Goal: Task Accomplishment & Management: Complete application form

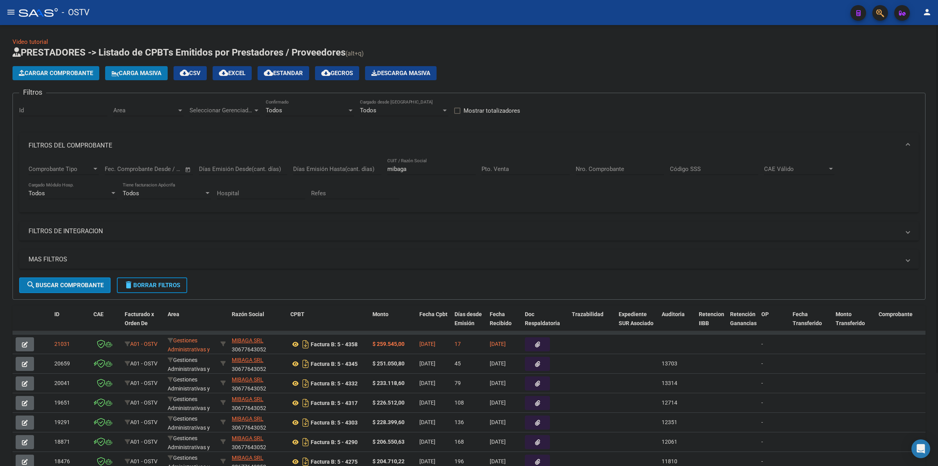
click at [663, 48] on h1 "PRESTADORES -> Listado de CPBTs Emitidos por Prestadores / Proveedores (alt+q)" at bounding box center [469, 53] width 913 height 14
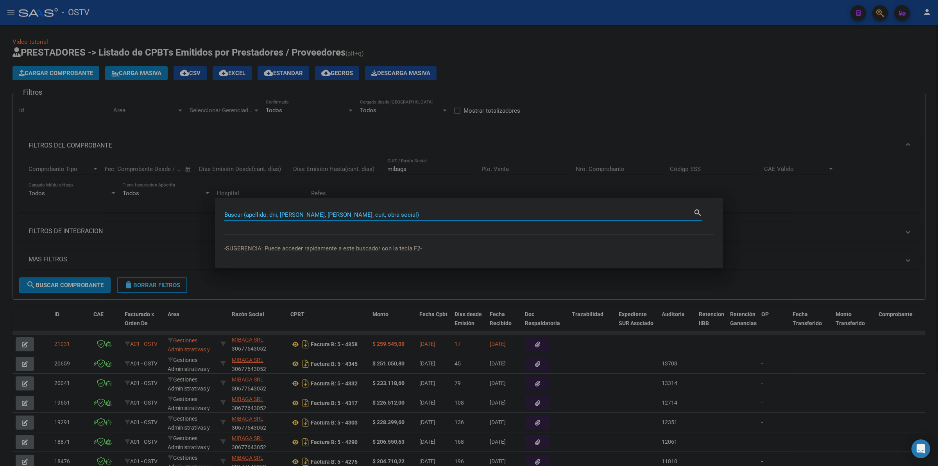
type input "6"
type input "2"
type input "36064777"
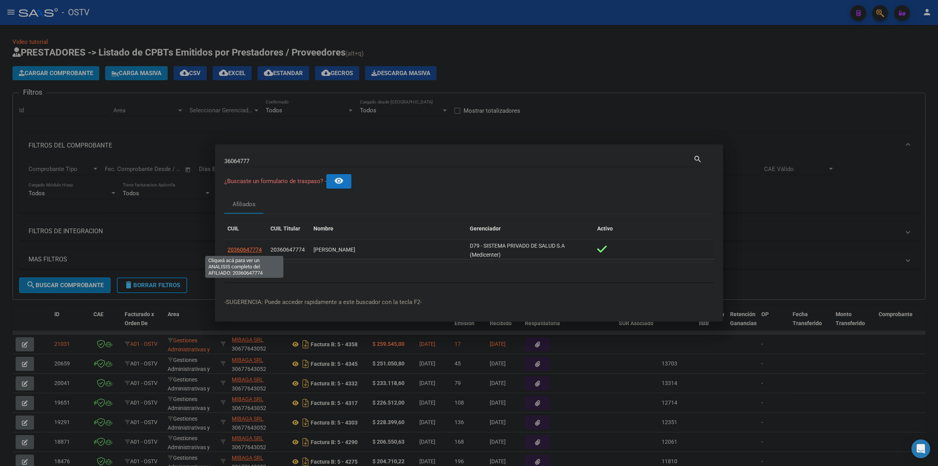
click at [252, 247] on span "20360647774" at bounding box center [245, 249] width 34 height 6
type textarea "20360647774"
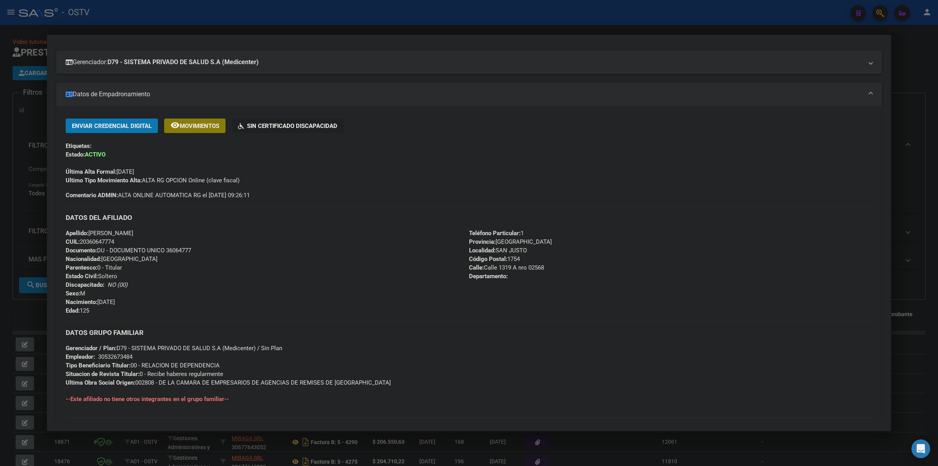
scroll to position [16, 0]
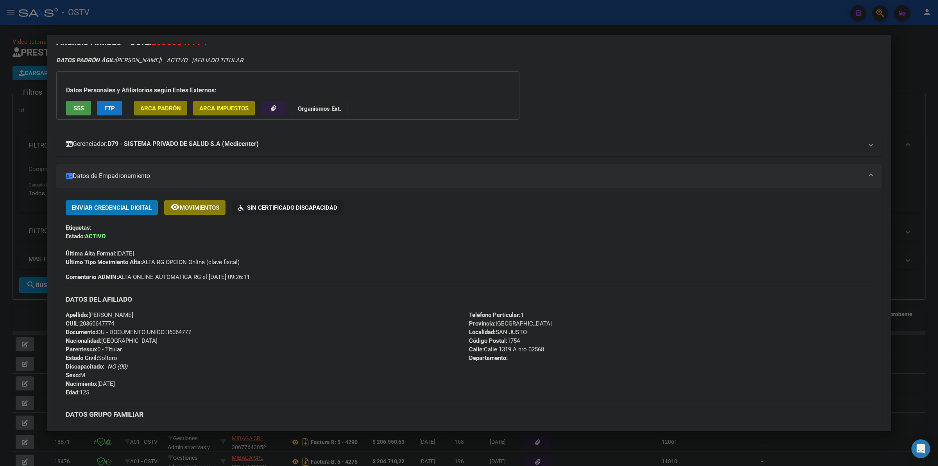
click at [240, 149] on mat-expansion-panel-header "Gerenciador: D79 - SISTEMA PRIVADO DE SALUD S.A (Medicenter)" at bounding box center [469, 143] width 826 height 23
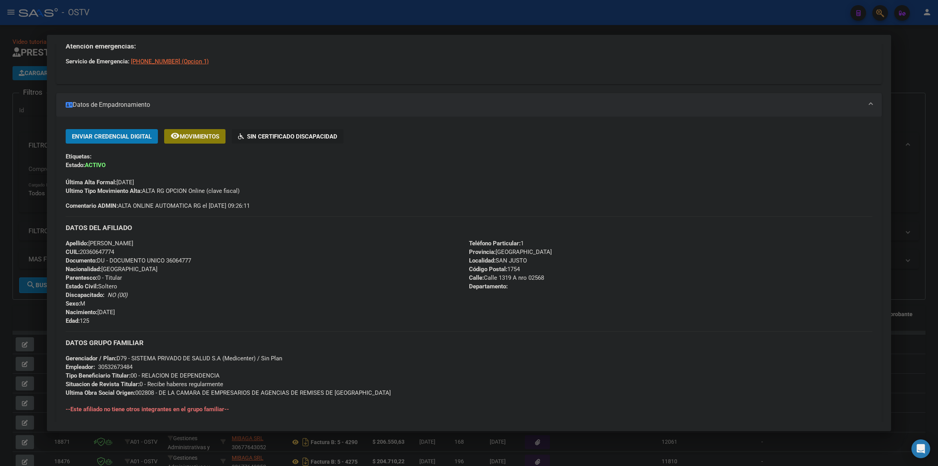
scroll to position [354, 0]
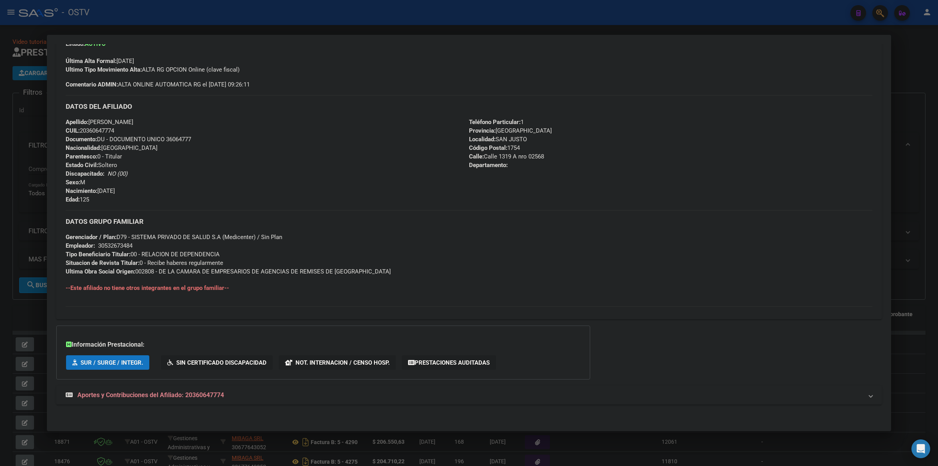
click at [147, 401] on mat-expansion-panel-header "Aportes y Contribuciones del Afiliado: 20360647774" at bounding box center [469, 395] width 826 height 19
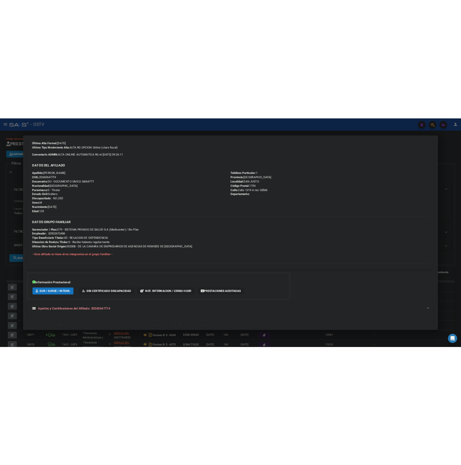
scroll to position [0, 0]
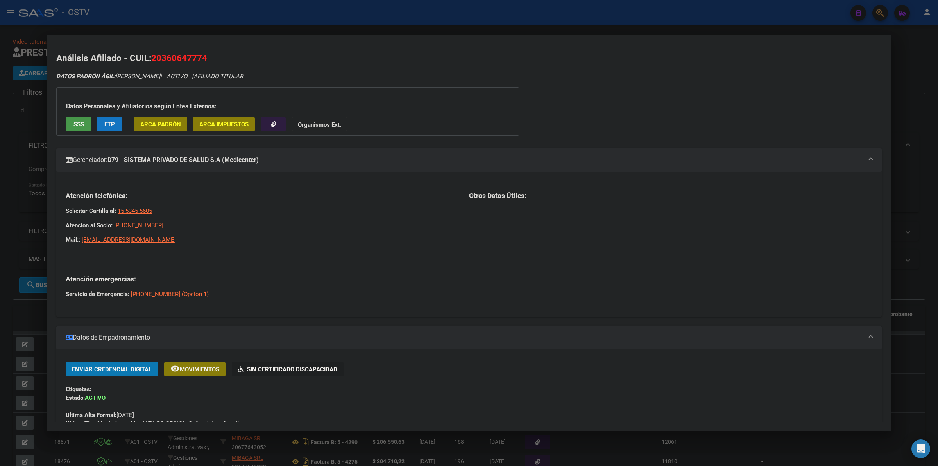
click at [20, 211] on div at bounding box center [469, 233] width 938 height 466
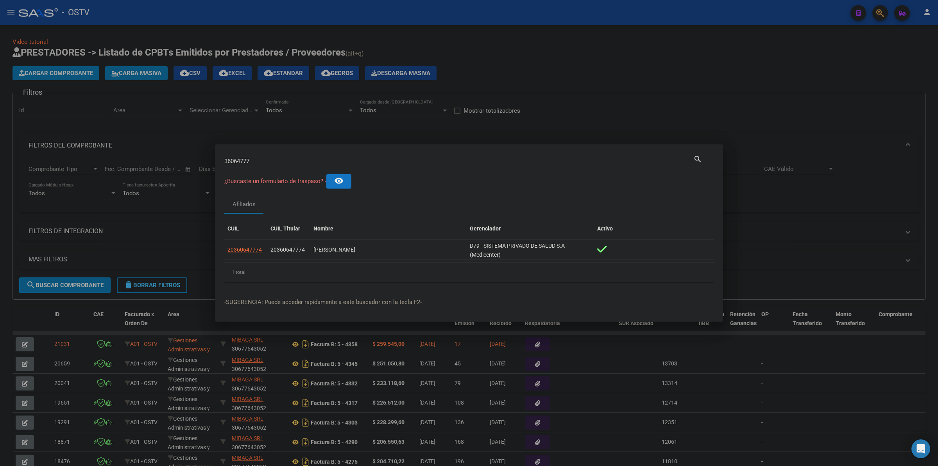
click at [738, 56] on div at bounding box center [469, 233] width 938 height 466
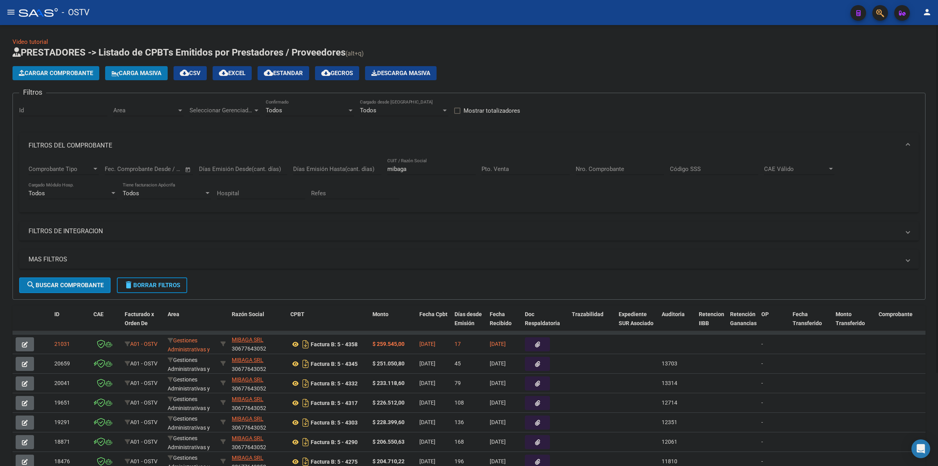
click at [292, 45] on div "Video tutorial PRESTADORES -> Listado de CPBTs Emitidos por Prestadores / Prove…" at bounding box center [469, 295] width 913 height 515
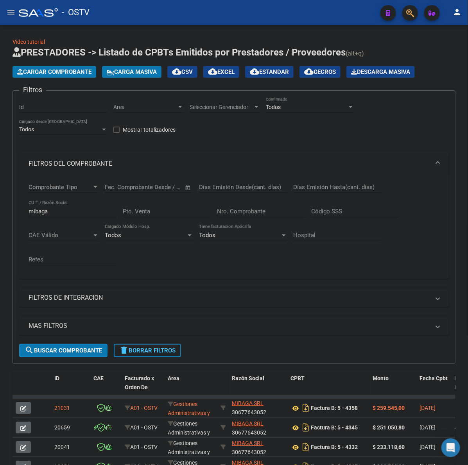
click at [312, 156] on mat-expansion-panel-header "FILTROS DEL COMPROBANTE" at bounding box center [234, 163] width 430 height 25
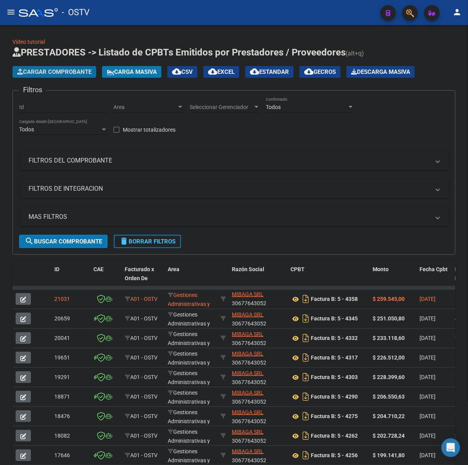
click at [45, 72] on span "Cargar Comprobante" at bounding box center [54, 71] width 74 height 7
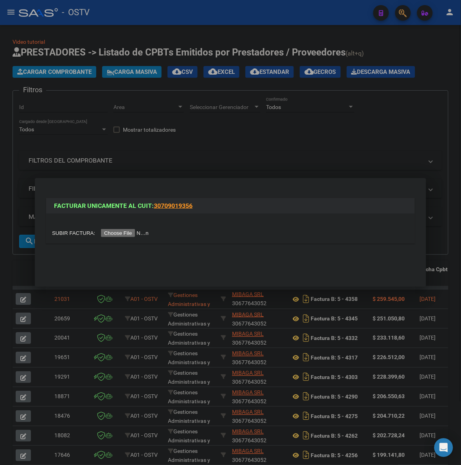
click at [304, 165] on div at bounding box center [230, 232] width 461 height 465
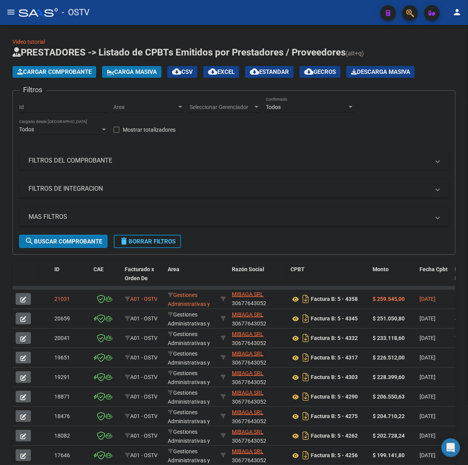
drag, startPoint x: 83, startPoint y: 165, endPoint x: 83, endPoint y: 160, distance: 5.1
click at [83, 164] on mat-panel-title "FILTROS DEL COMPROBANTE" at bounding box center [230, 160] width 402 height 9
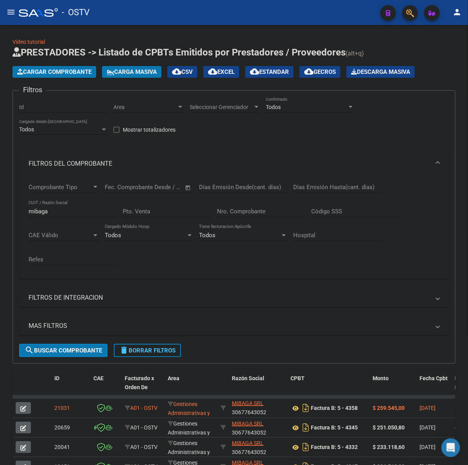
click at [254, 212] on input "Nro. Comprobante" at bounding box center [261, 211] width 88 height 7
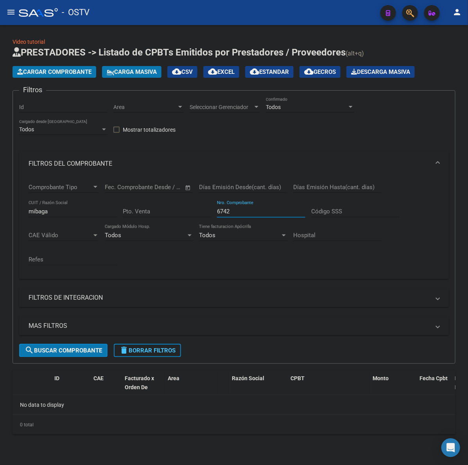
type input "6742"
drag, startPoint x: 140, startPoint y: 347, endPoint x: 185, endPoint y: 337, distance: 46.5
click at [140, 348] on span "delete Borrar Filtros" at bounding box center [147, 350] width 56 height 7
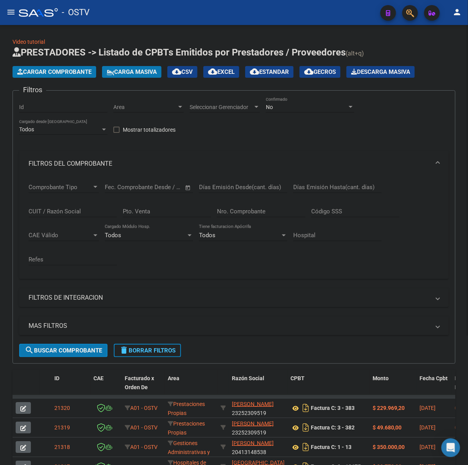
click at [72, 73] on span "Cargar Comprobante" at bounding box center [54, 71] width 74 height 7
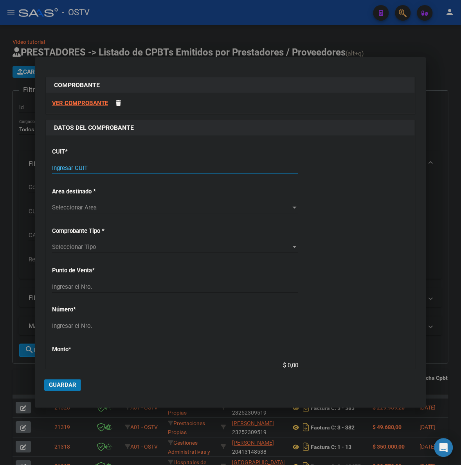
click at [110, 165] on input "Ingresar CUIT" at bounding box center [175, 168] width 246 height 7
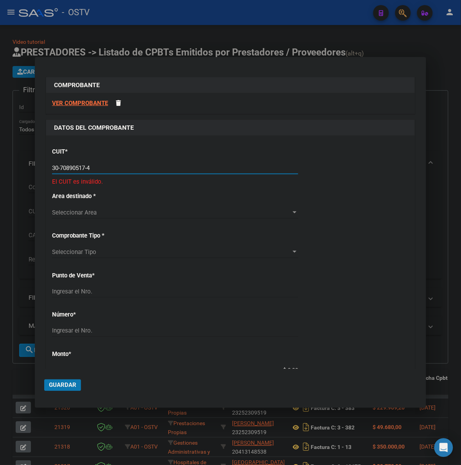
type input "30-70890517-4"
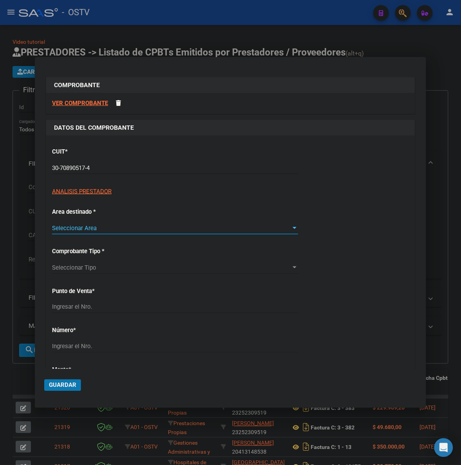
type input "3"
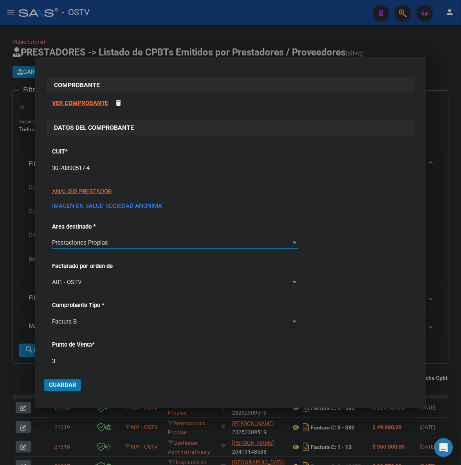
click at [342, 326] on div "CUIT * 30-70890517-4 Ingresar CUIT ANALISIS PRESTADOR IMAGEN EN SALUD SOCIEDAD …" at bounding box center [230, 433] width 368 height 594
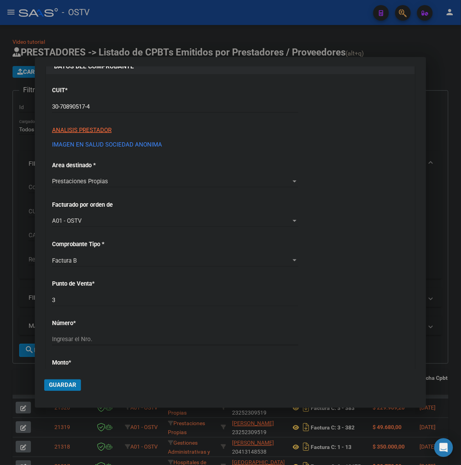
scroll to position [65, 0]
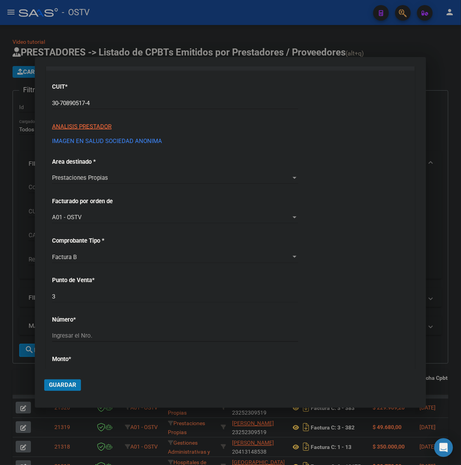
drag, startPoint x: 106, startPoint y: 341, endPoint x: 108, endPoint y: 333, distance: 7.9
click at [106, 340] on div "Ingresar el Nro." at bounding box center [175, 336] width 246 height 12
click at [108, 333] on input "Ingresar el Nro." at bounding box center [175, 336] width 246 height 7
click at [108, 333] on input "227" at bounding box center [175, 336] width 246 height 7
type input "227"
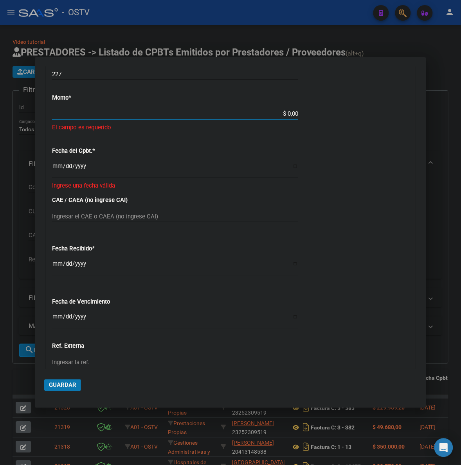
scroll to position [290, 0]
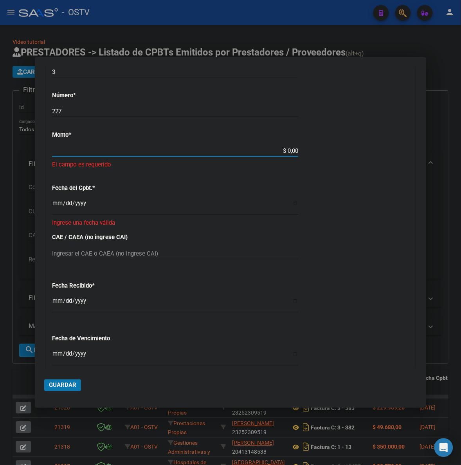
click at [288, 151] on input "$ 0,00" at bounding box center [175, 150] width 246 height 7
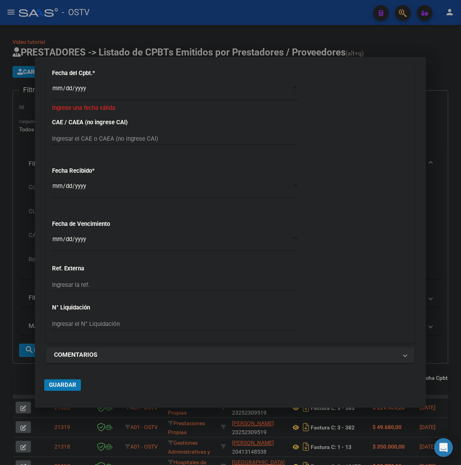
scroll to position [371, 0]
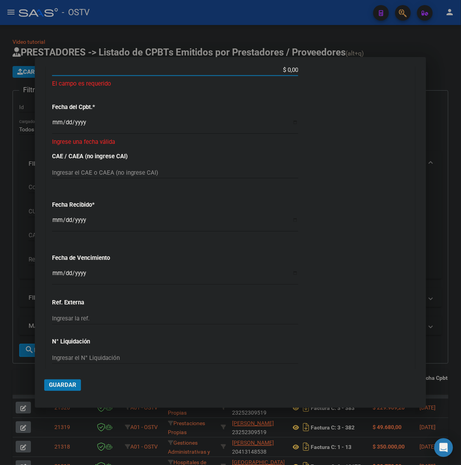
click at [282, 71] on input "$ 0,00" at bounding box center [175, 69] width 246 height 7
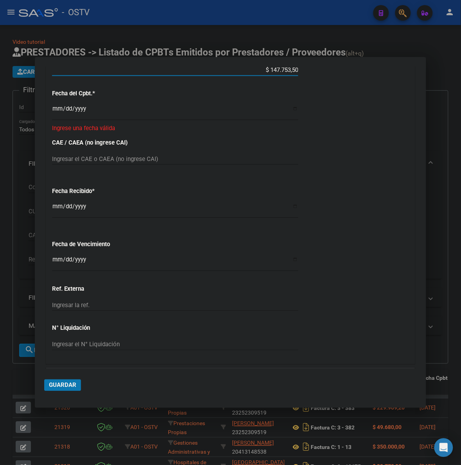
type input "$ 1.477.535,02"
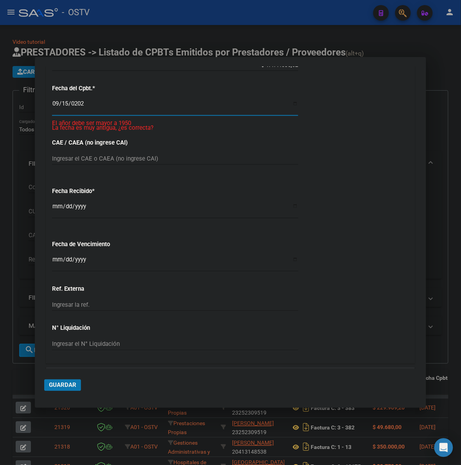
type input "[DATE]"
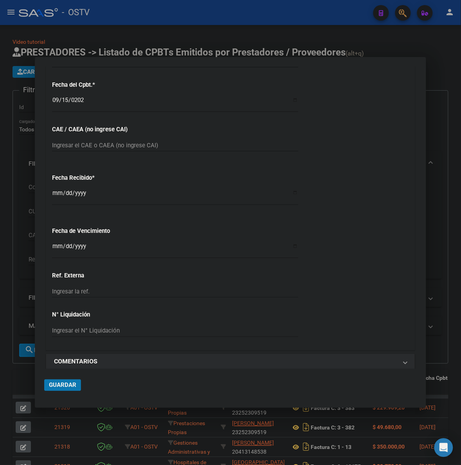
scroll to position [386, 0]
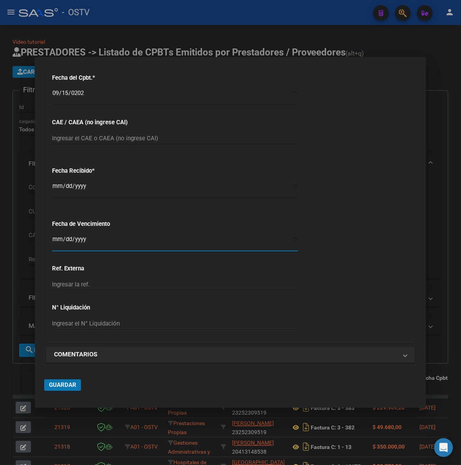
click at [57, 239] on input "Ingresar la fecha" at bounding box center [175, 242] width 246 height 13
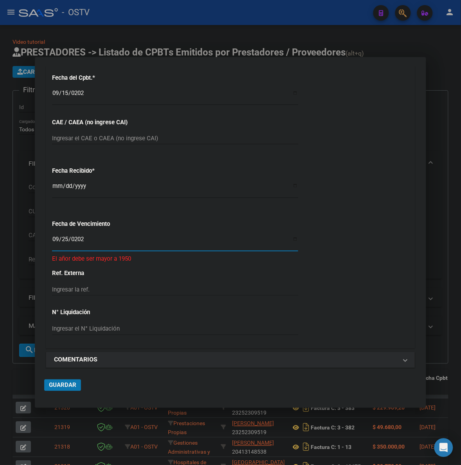
type input "[DATE]"
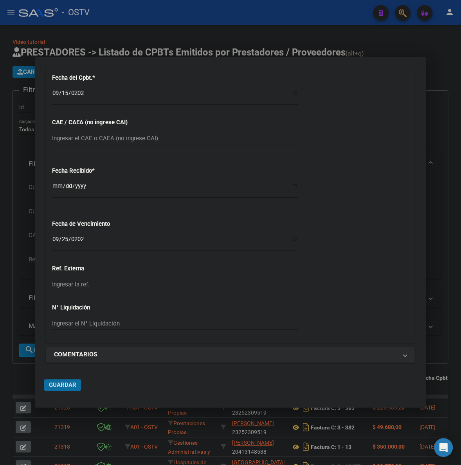
click at [67, 383] on span "Guardar" at bounding box center [62, 385] width 27 height 7
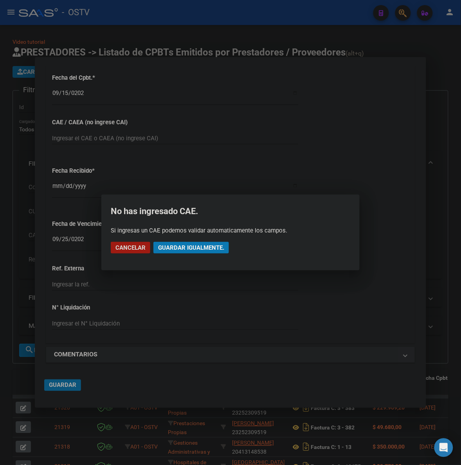
click at [208, 246] on span "Guardar igualmente." at bounding box center [191, 247] width 66 height 7
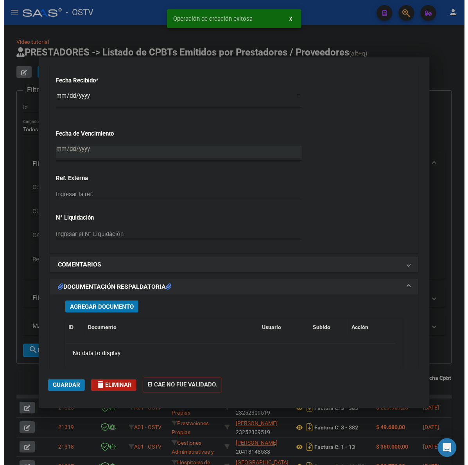
scroll to position [529, 0]
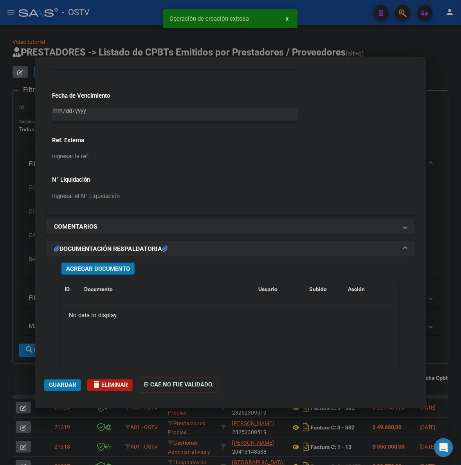
click at [94, 263] on button "Agregar Documento" at bounding box center [97, 269] width 73 height 12
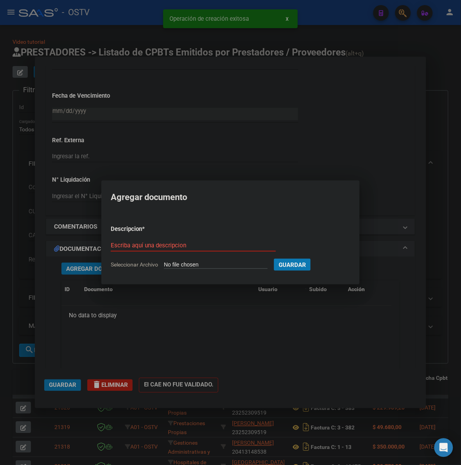
type input "C:\fakepath\FACTURA - 3 2277 - IMAGEN EN SALUD.pdf"
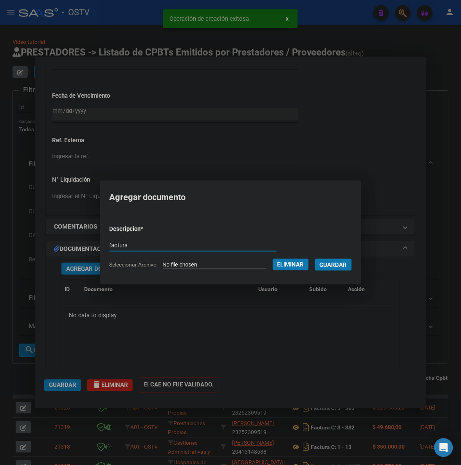
type input "factura"
click at [315, 259] on button "Guardar" at bounding box center [333, 265] width 37 height 12
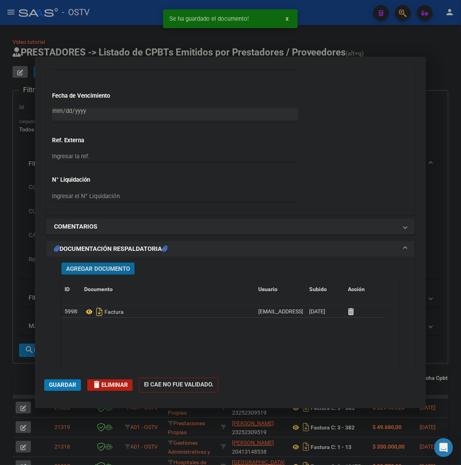
drag, startPoint x: 86, startPoint y: 271, endPoint x: 91, endPoint y: 271, distance: 4.3
click at [91, 271] on span "Agregar Documento" at bounding box center [98, 268] width 64 height 7
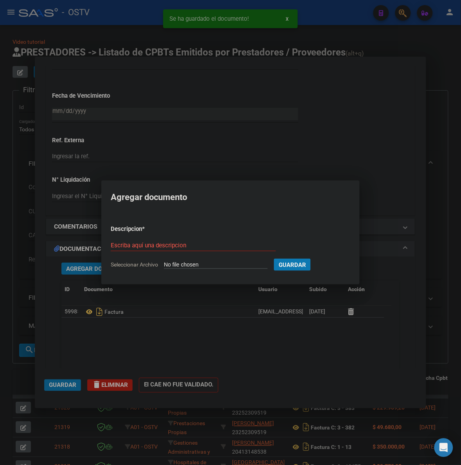
type input "C:\fakepath\ANEXO - 3 2277 - IMAGEN EN SALUD.pdf"
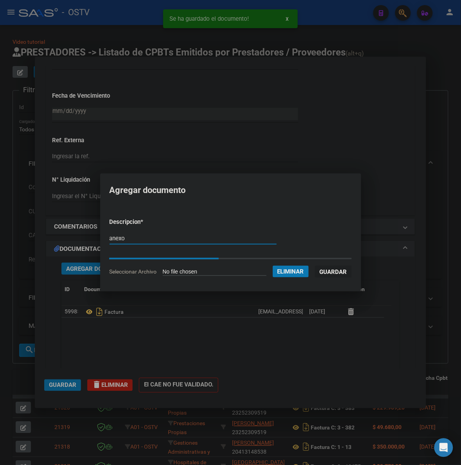
type input "anexo"
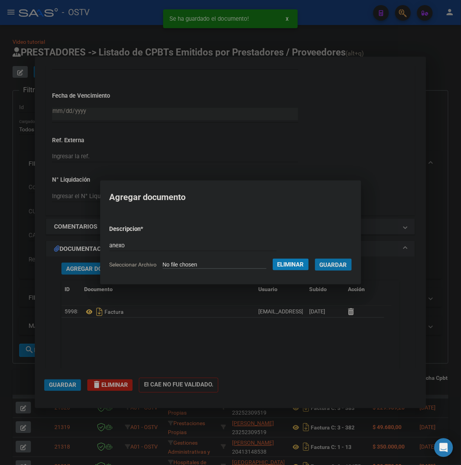
click at [343, 268] on button "Guardar" at bounding box center [333, 265] width 37 height 12
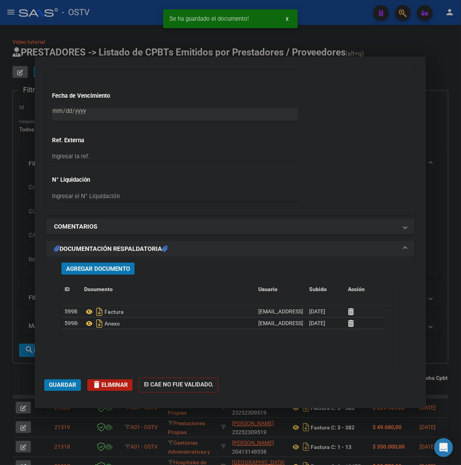
click at [74, 378] on mat-dialog-actions "Guardar delete Eliminar El CAE NO FUE VALIDADO." at bounding box center [230, 384] width 372 height 31
click at [68, 384] on span "Guardar" at bounding box center [62, 385] width 27 height 7
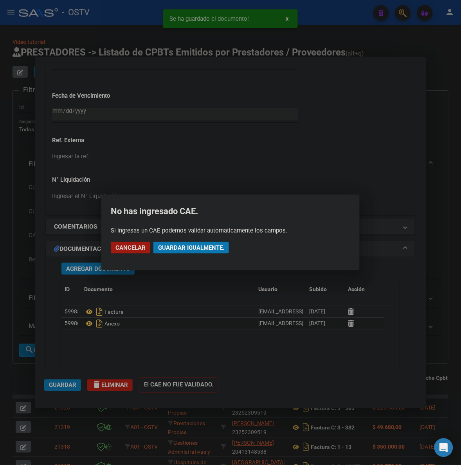
click at [191, 246] on mat-dialog-actions "Cancelar Guardar igualmente." at bounding box center [230, 248] width 239 height 27
click at [192, 245] on span "Guardar igualmente." at bounding box center [191, 247] width 66 height 7
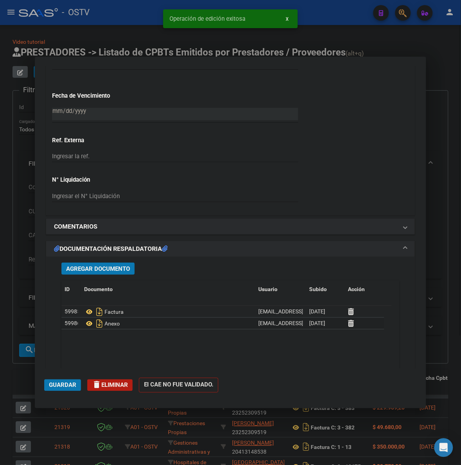
drag, startPoint x: 15, startPoint y: 368, endPoint x: 446, endPoint y: 134, distance: 490.6
click at [17, 366] on div at bounding box center [230, 232] width 461 height 465
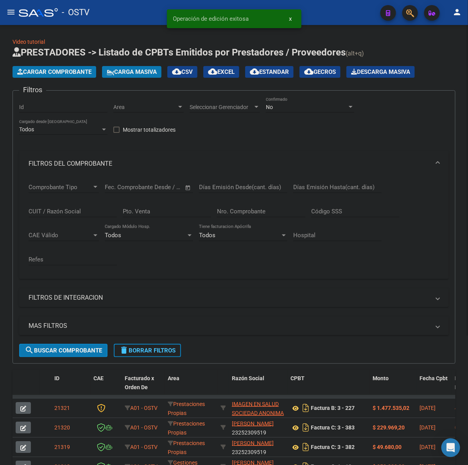
click at [173, 344] on button "delete Borrar Filtros" at bounding box center [147, 350] width 67 height 13
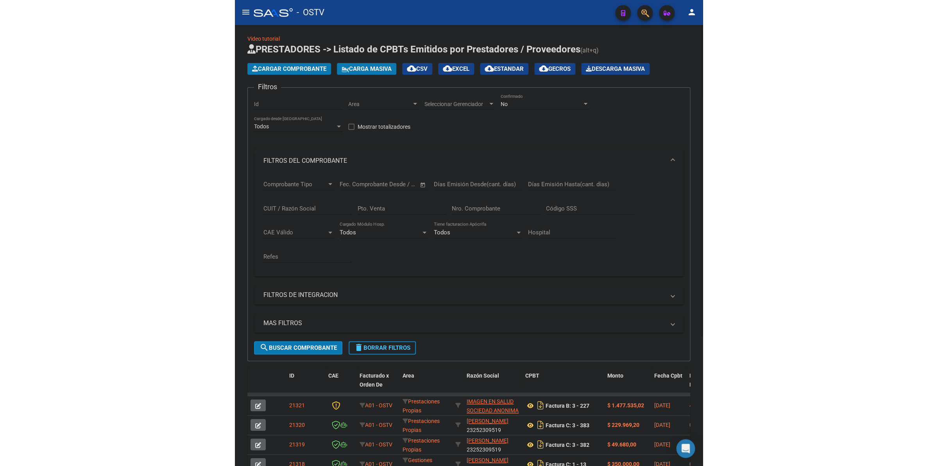
scroll to position [0, 0]
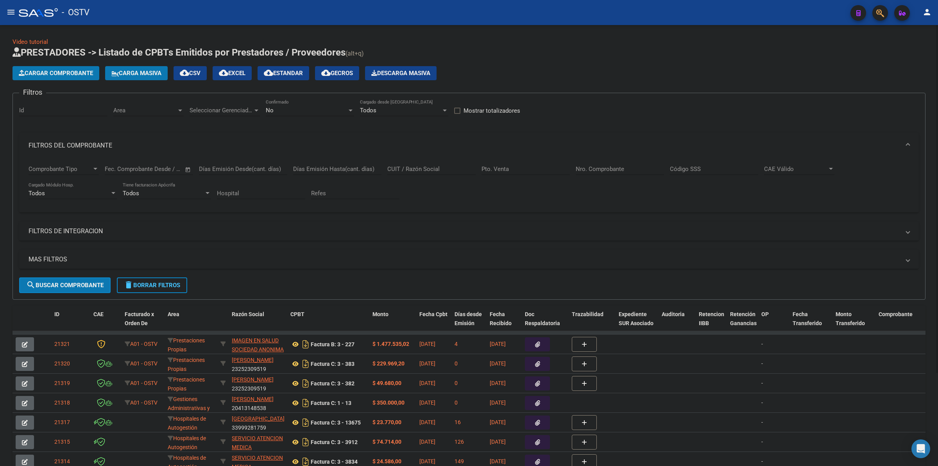
click at [660, 42] on div "Video tutorial PRESTADORES -> Listado de CPBTs Emitidos por Prestadores / Prove…" at bounding box center [469, 295] width 913 height 515
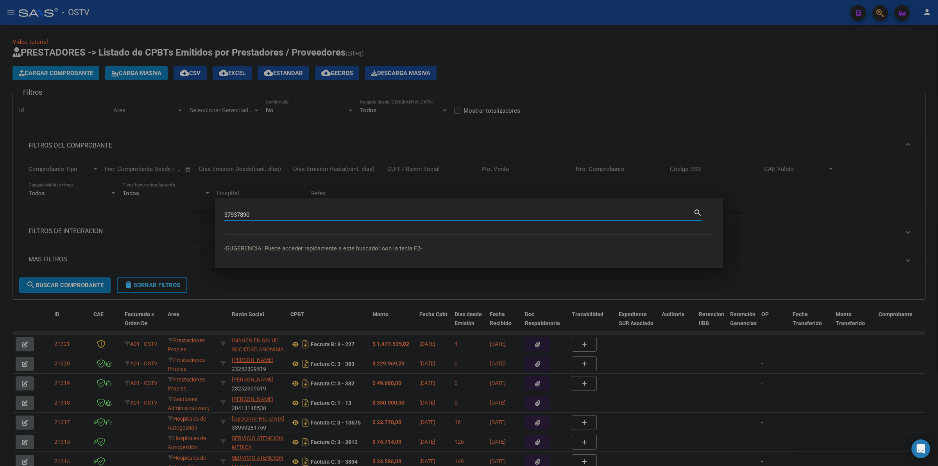
type input "37937890"
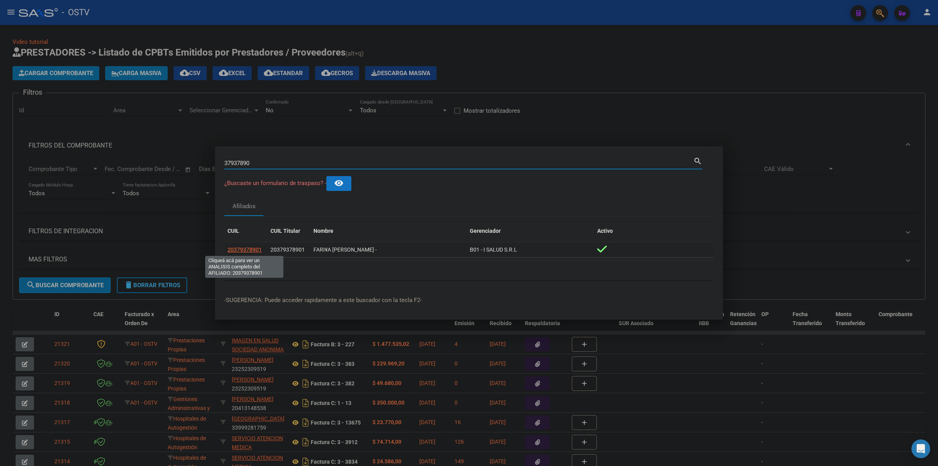
click at [255, 251] on span "20379378901" at bounding box center [245, 249] width 34 height 6
type textarea "20379378901"
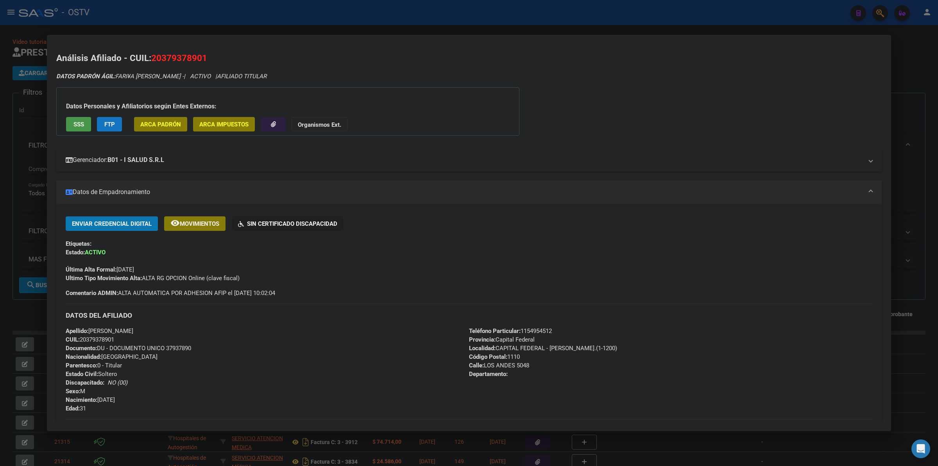
click at [231, 165] on mat-expansion-panel-header "Gerenciador: B01 - I SALUD S.R.L" at bounding box center [469, 159] width 826 height 23
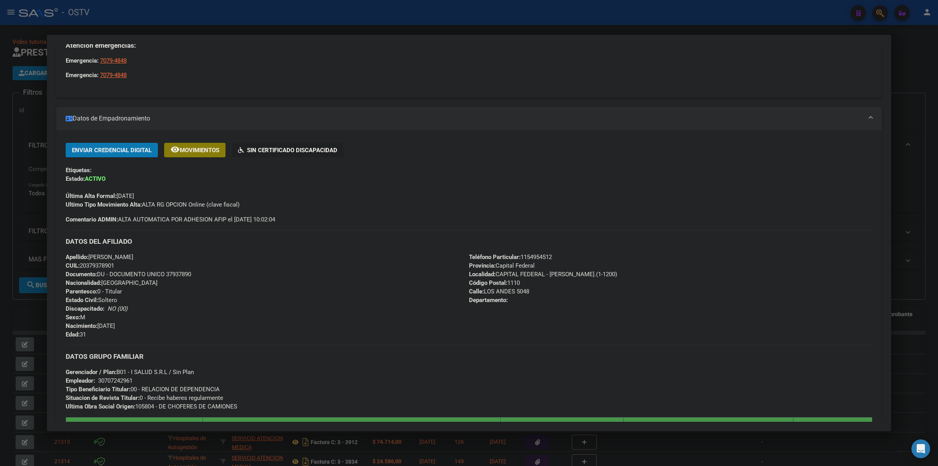
scroll to position [339, 0]
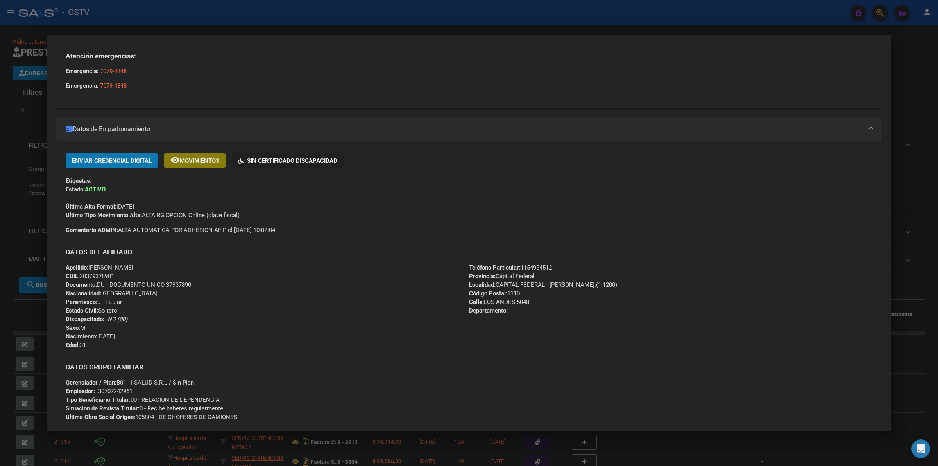
click at [337, 222] on div "Enviar Credencial Digital remove_red_eye Movimientos Sin Certificado Discapacid…" at bounding box center [469, 193] width 807 height 81
click at [718, 312] on div "Teléfono Particular: [PHONE_NUMBER] Provincia: Capital Federal Localidad: CAPIT…" at bounding box center [671, 306] width 404 height 86
click at [271, 219] on div "Enviar Credencial Digital remove_red_eye Movimientos Sin Certificado Discapacid…" at bounding box center [469, 193] width 807 height 81
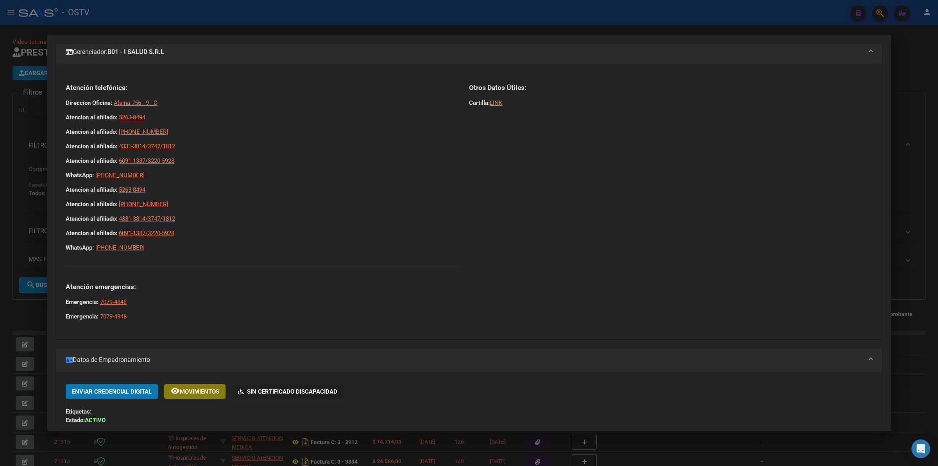
scroll to position [61, 0]
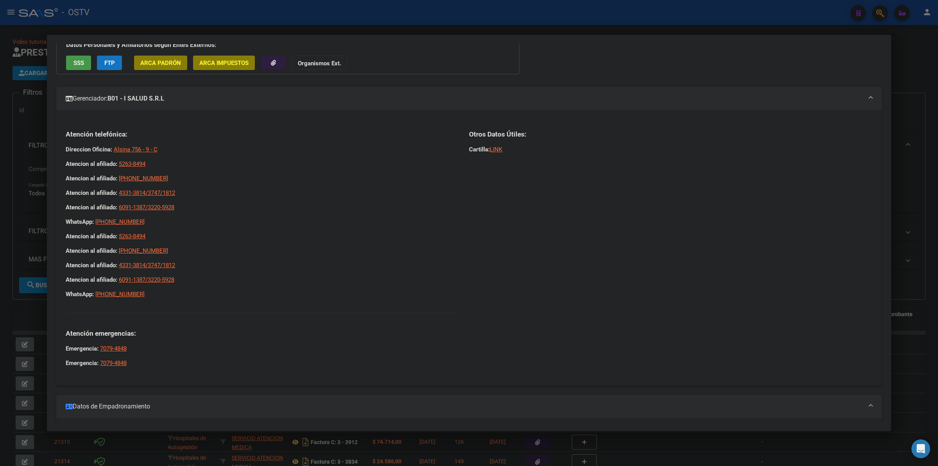
click at [164, 95] on strong "B01 - I SALUD S.R.L" at bounding box center [136, 98] width 57 height 9
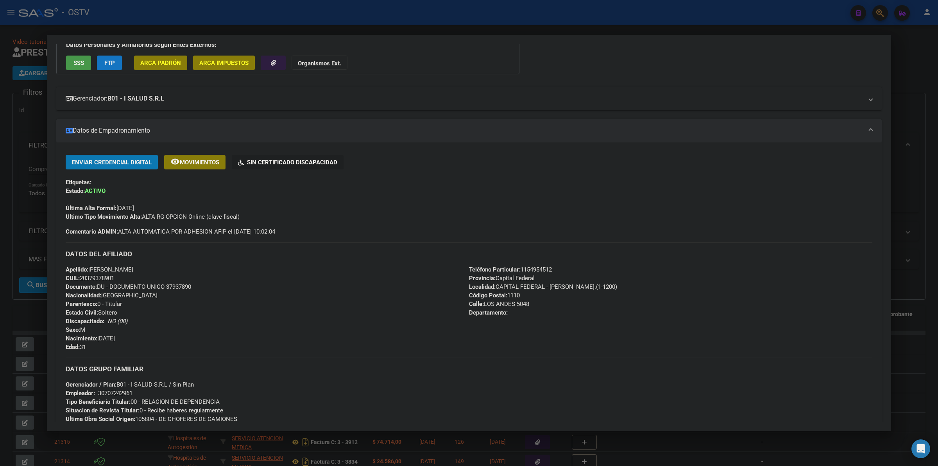
click at [258, 100] on mat-panel-title "Gerenciador: B01 - I SALUD S.R.L" at bounding box center [465, 98] width 798 height 9
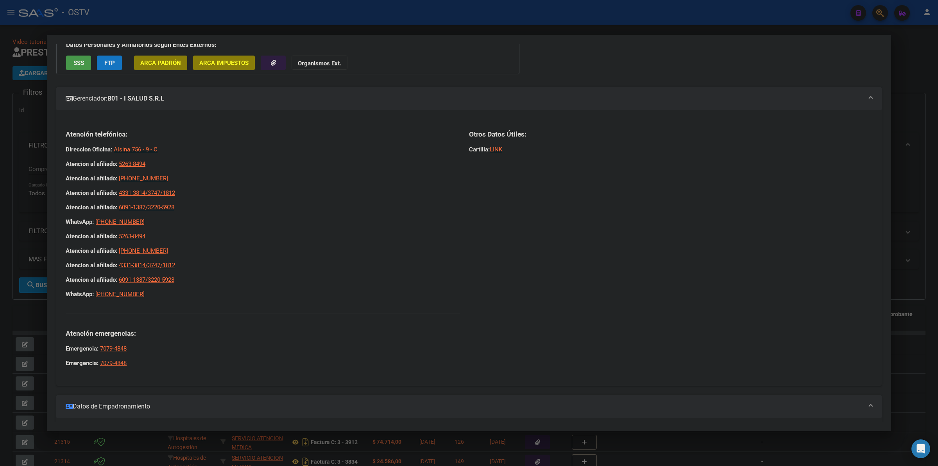
click at [269, 102] on mat-panel-title "Gerenciador: B01 - I SALUD S.R.L" at bounding box center [465, 98] width 798 height 9
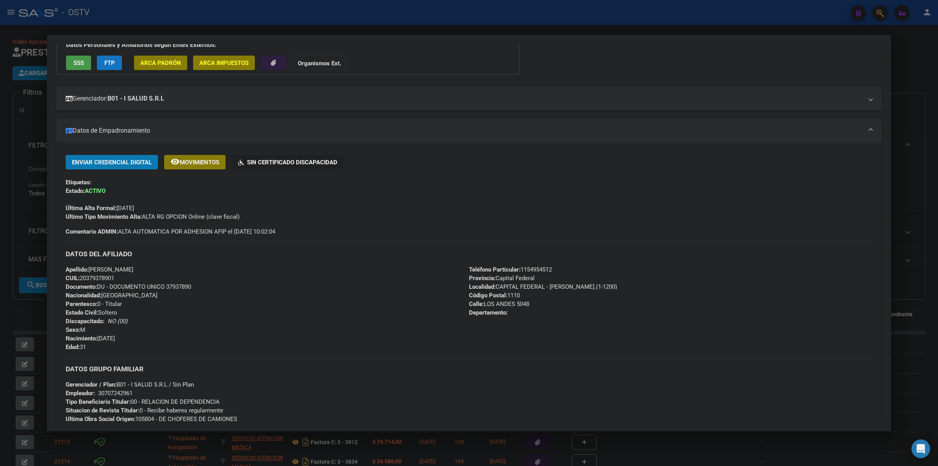
click at [389, 452] on div at bounding box center [469, 233] width 938 height 466
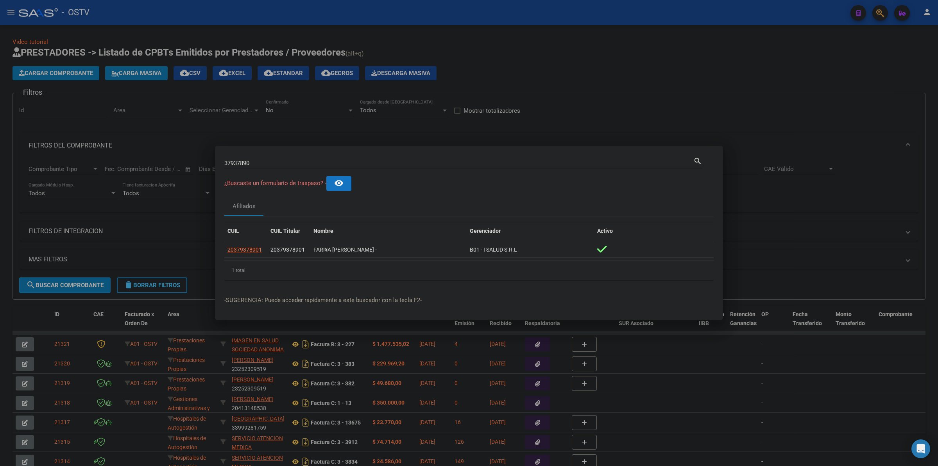
drag, startPoint x: 458, startPoint y: 50, endPoint x: 221, endPoint y: 4, distance: 241.3
click at [459, 50] on div at bounding box center [469, 233] width 938 height 466
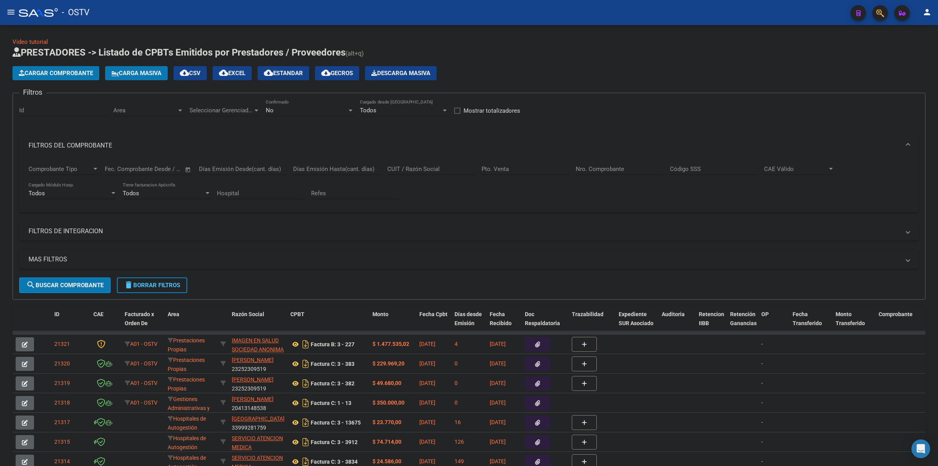
click at [323, 15] on div "- OSTV" at bounding box center [432, 12] width 826 height 17
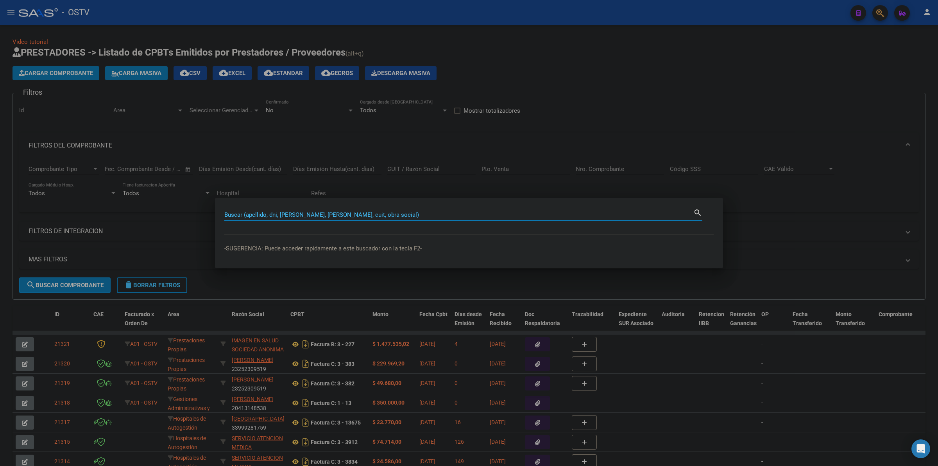
paste input "94448876"
type input "94448876"
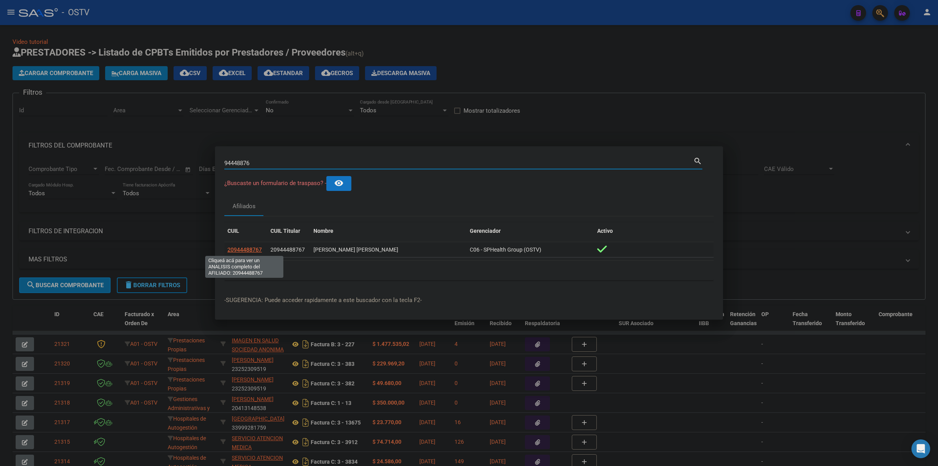
click at [256, 248] on span "20944488767" at bounding box center [245, 249] width 34 height 6
type textarea "20944488767"
